Goal: Transaction & Acquisition: Purchase product/service

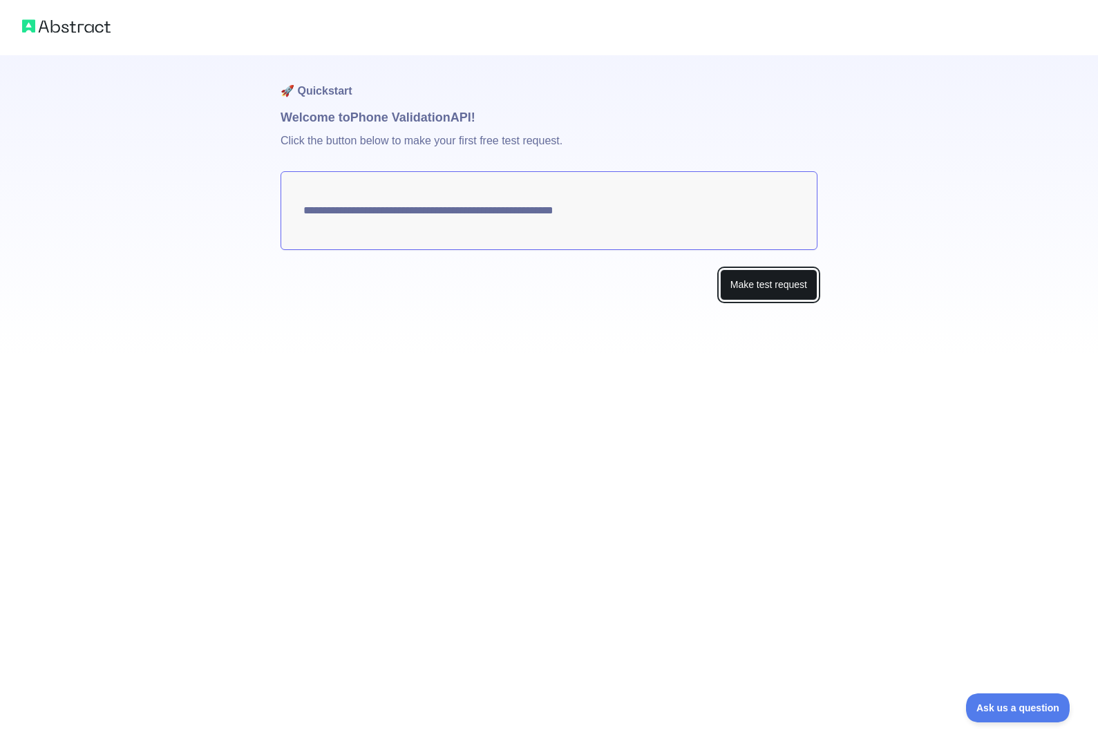
click at [781, 290] on button "Make test request" at bounding box center [768, 284] width 97 height 31
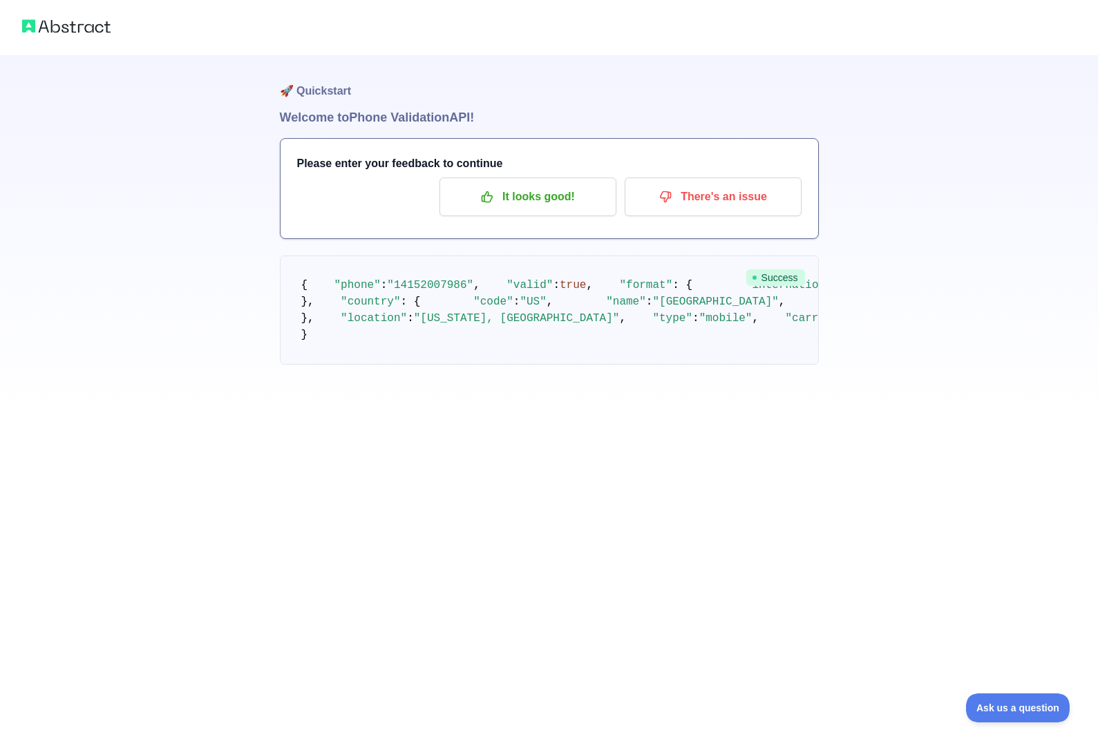
click at [428, 292] on span ""14152007986"" at bounding box center [430, 285] width 86 height 12
drag, startPoint x: 428, startPoint y: 303, endPoint x: 611, endPoint y: 298, distance: 183.1
click at [611, 316] on pre "{ "phone" : "14152007986" , "valid" : true , "format" : { "international" : "+1…" at bounding box center [549, 310] width 539 height 109
click at [540, 202] on p "It looks good!" at bounding box center [528, 196] width 156 height 23
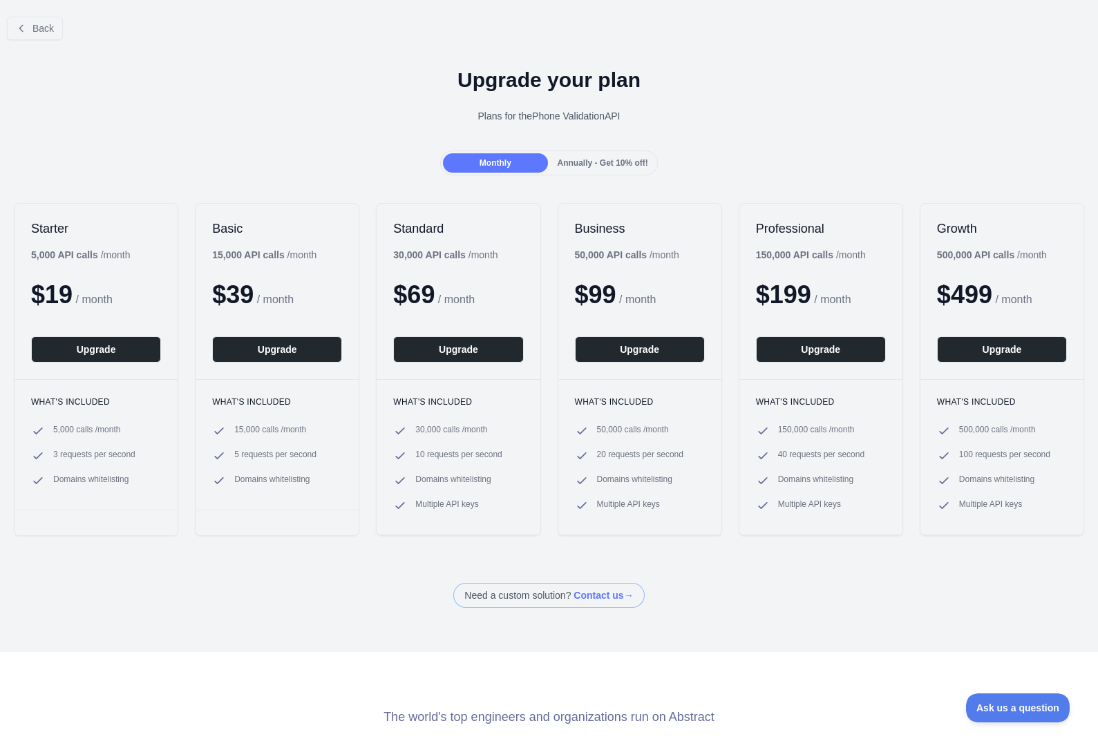
click at [598, 164] on span "Annually - Get 10% off!" at bounding box center [603, 163] width 91 height 10
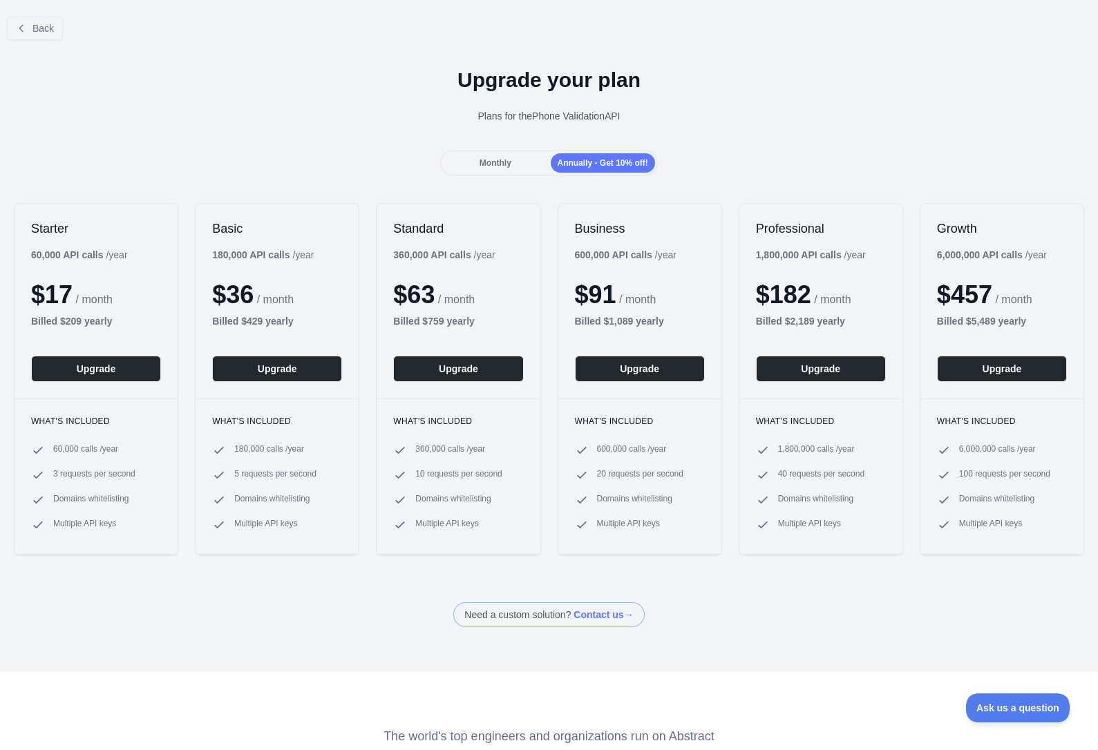
click at [508, 167] on div "Monthly" at bounding box center [495, 162] width 104 height 19
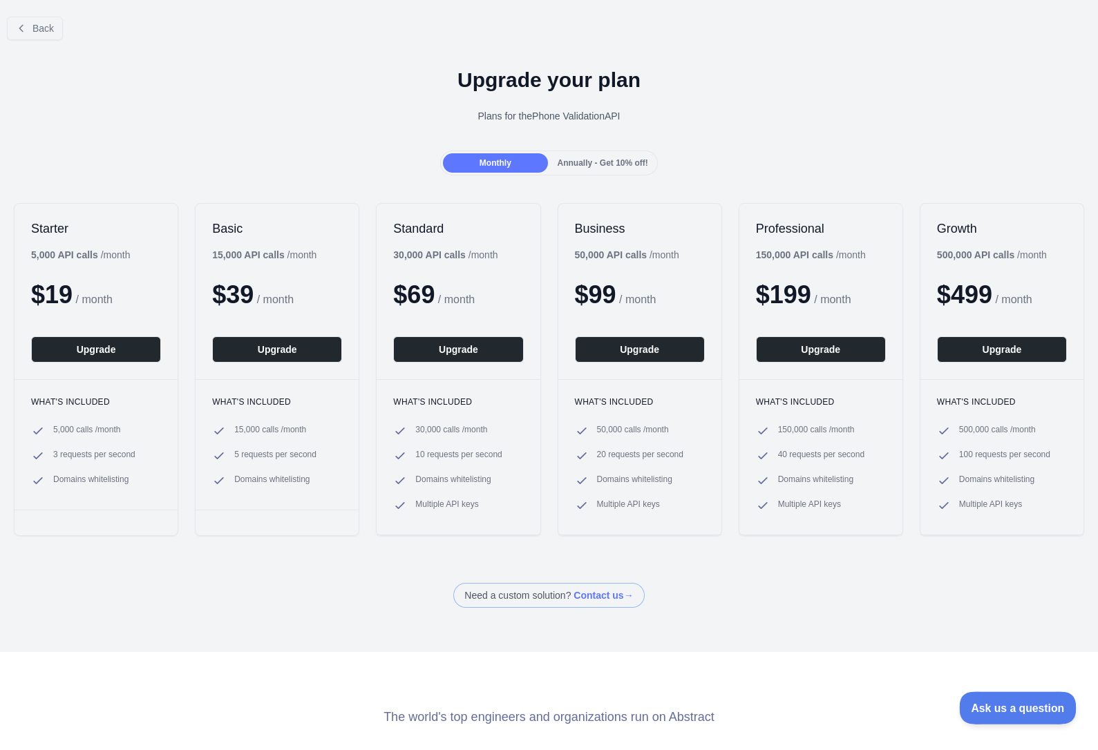
click at [1036, 714] on button "Ask us a question" at bounding box center [1011, 706] width 104 height 29
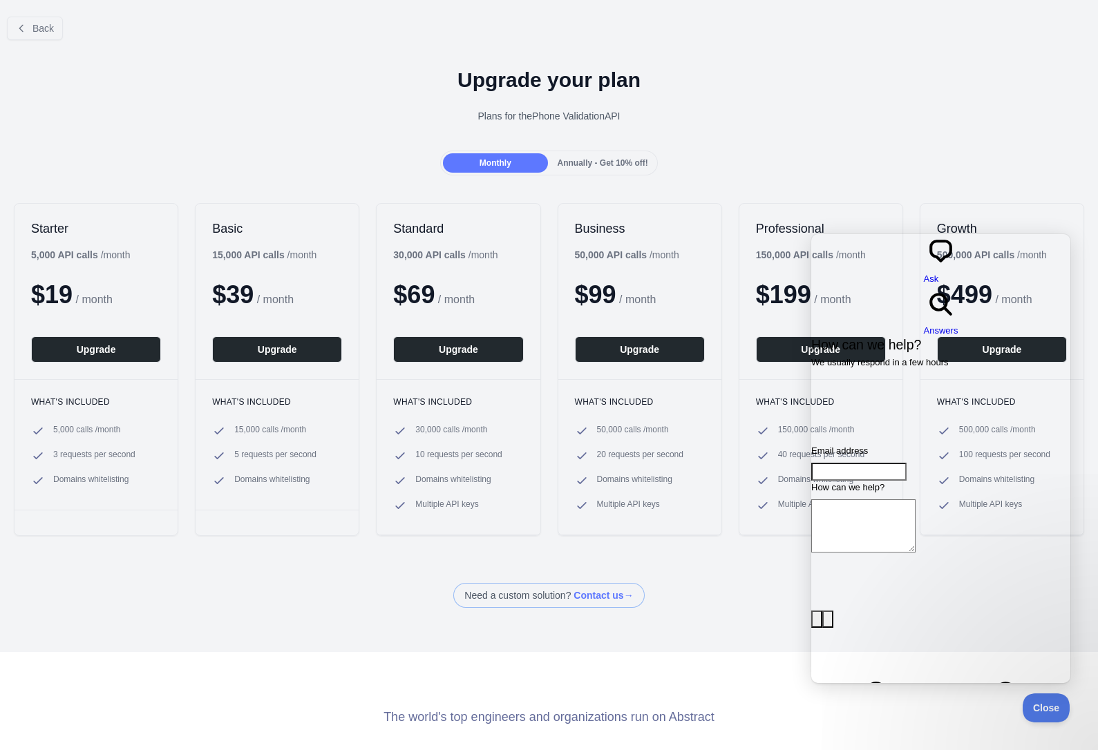
click at [842, 135] on div "Upgrade your plan Plans for the Phone Validation API" at bounding box center [549, 100] width 1098 height 99
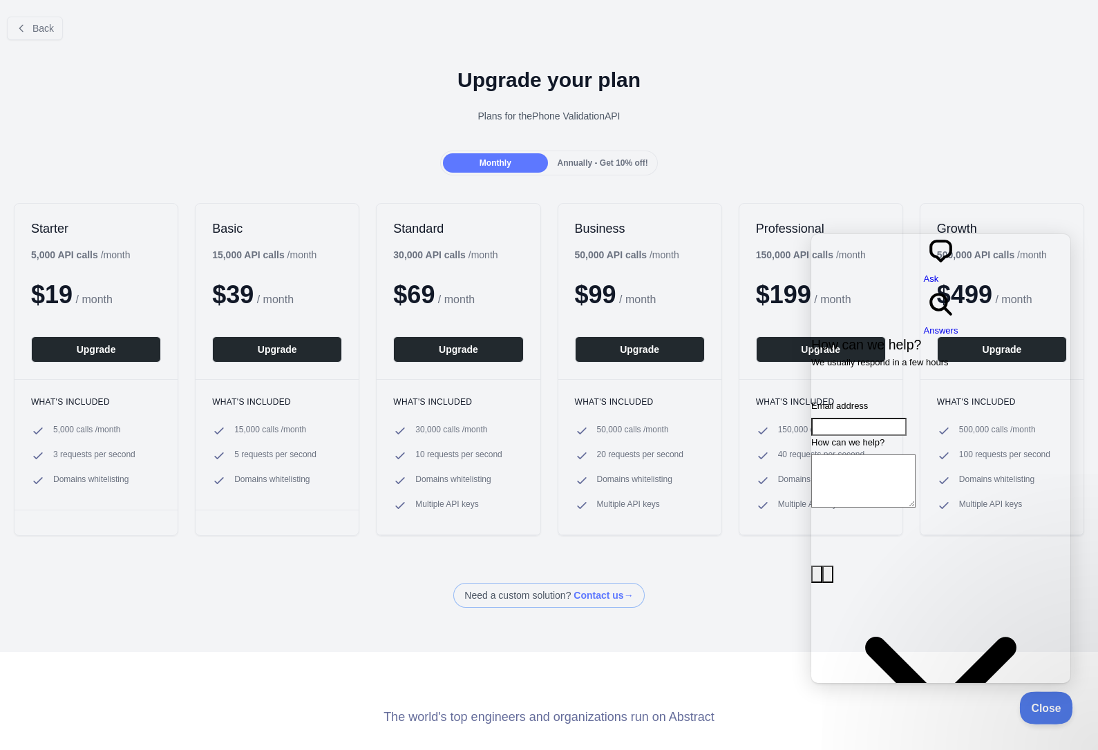
click at [1038, 712] on button "Close" at bounding box center [1042, 706] width 47 height 29
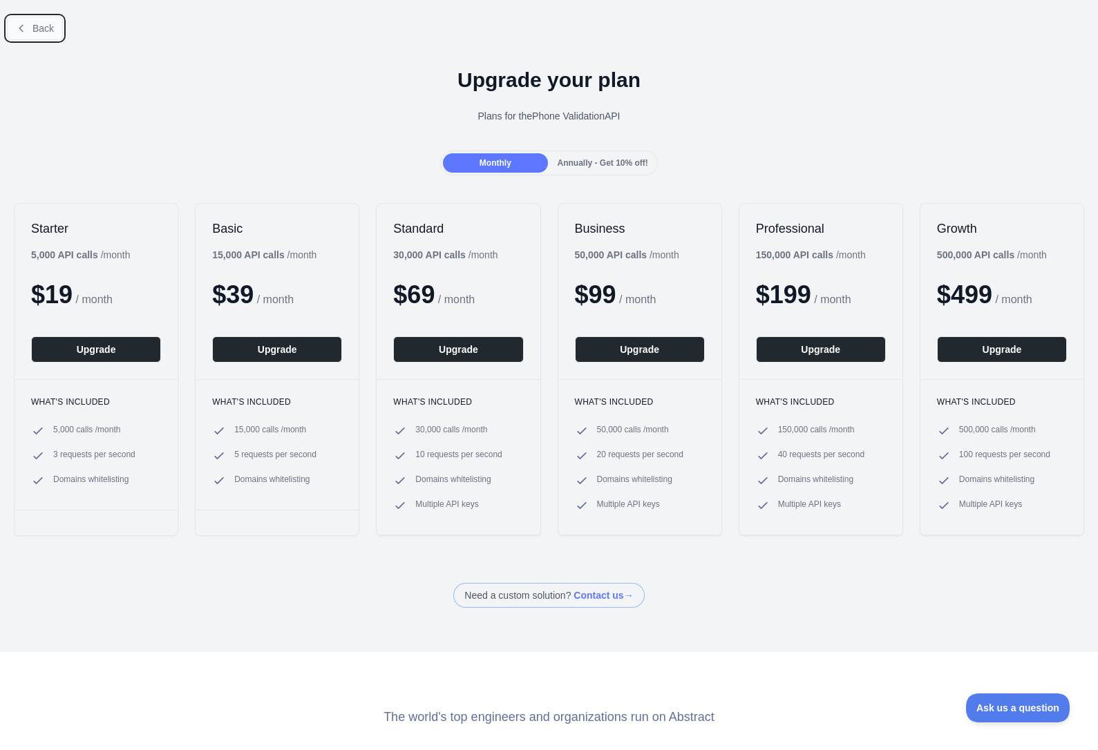
click at [39, 30] on span "Back" at bounding box center [42, 28] width 21 height 11
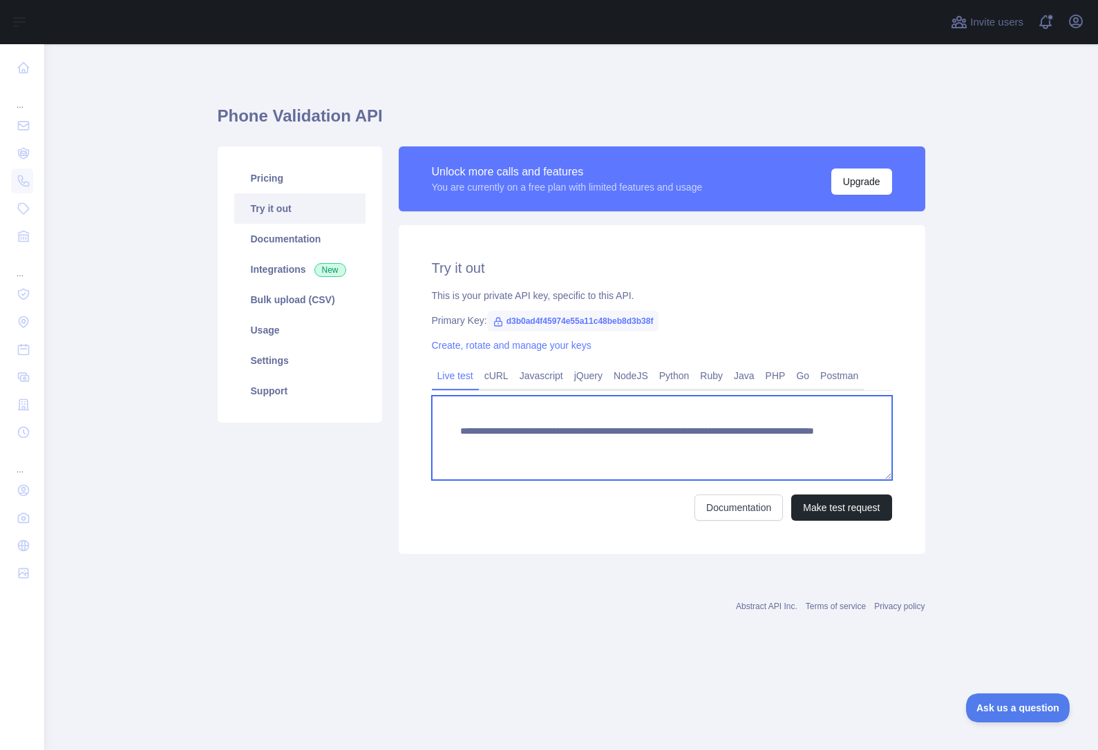
click at [614, 440] on textarea "**********" at bounding box center [662, 438] width 460 height 84
click at [826, 459] on textarea "**********" at bounding box center [662, 438] width 460 height 84
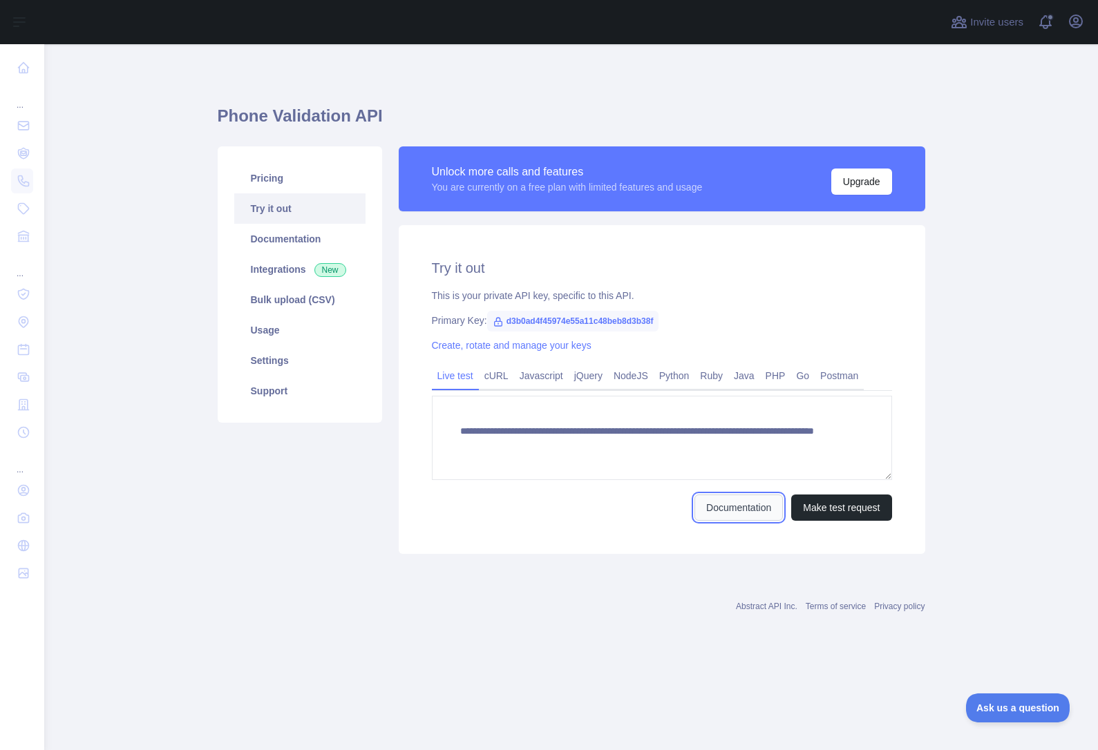
click at [766, 515] on link "Documentation" at bounding box center [738, 508] width 88 height 26
click at [622, 324] on span "d3b0ad4f45974e55a11c48beb8d3b38f" at bounding box center [573, 321] width 172 height 21
copy span "d3b0ad4f45974e55a11c48beb8d3b38f"
